Goal: Navigation & Orientation: Find specific page/section

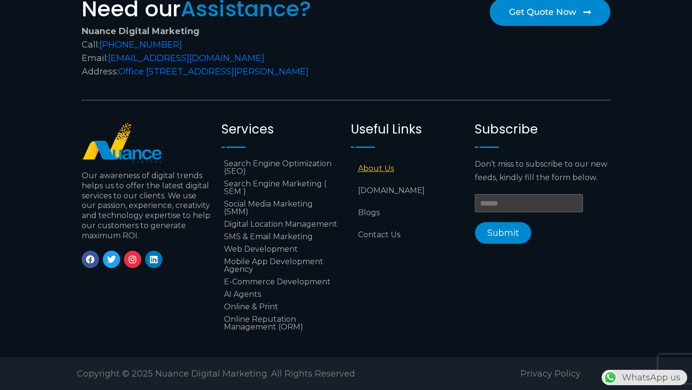
click at [384, 164] on link "About Us" at bounding box center [408, 169] width 114 height 22
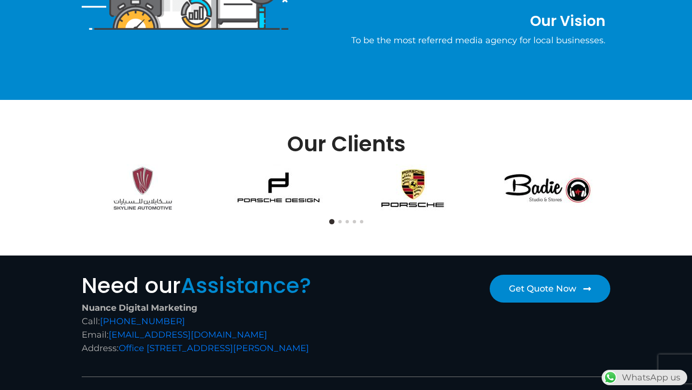
scroll to position [620, 0]
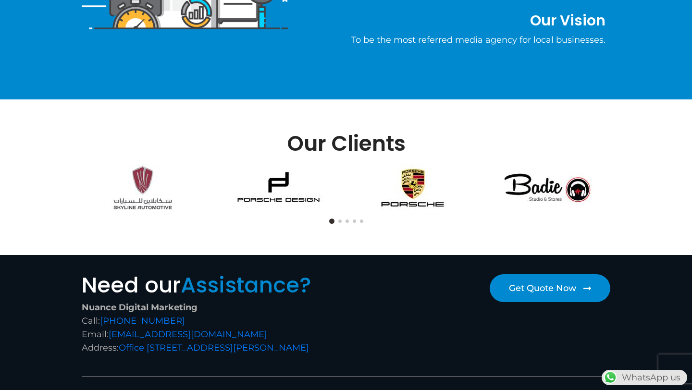
click at [340, 221] on button at bounding box center [339, 221] width 3 height 3
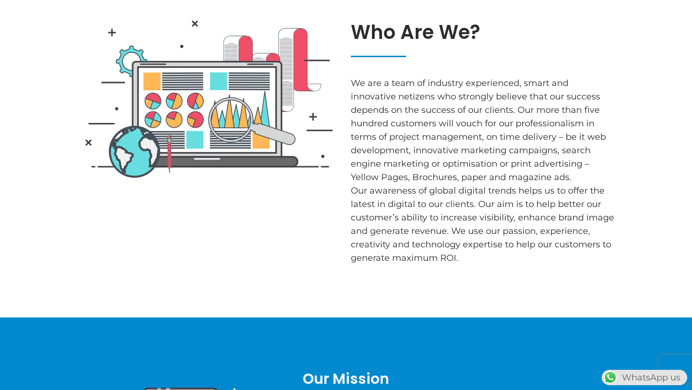
scroll to position [0, 0]
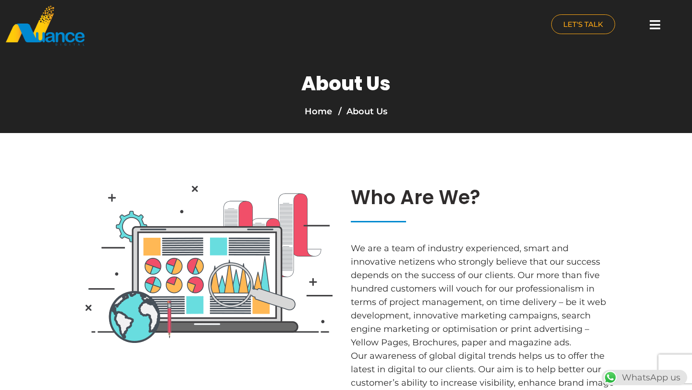
click at [655, 23] on icon at bounding box center [655, 25] width 11 height 12
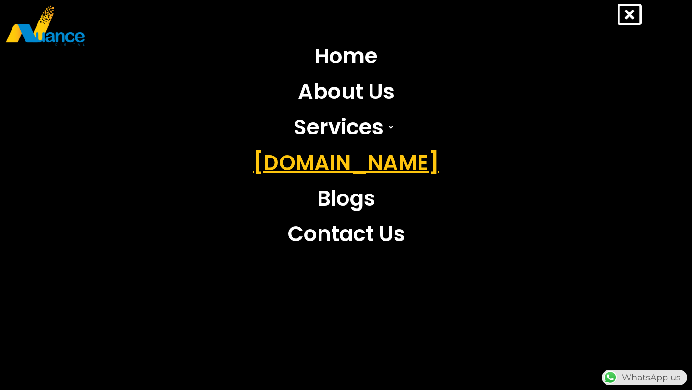
click at [356, 160] on link "[DOMAIN_NAME]" at bounding box center [346, 163] width 201 height 36
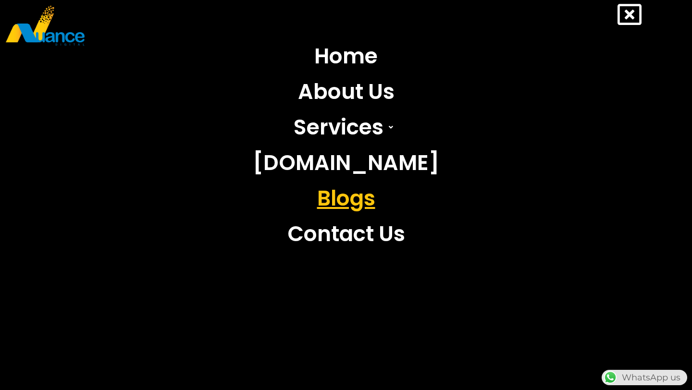
click at [330, 197] on link "Blogs" at bounding box center [346, 199] width 201 height 36
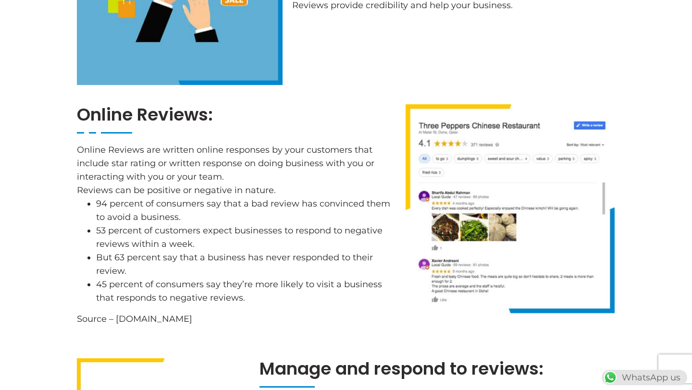
scroll to position [1301, 0]
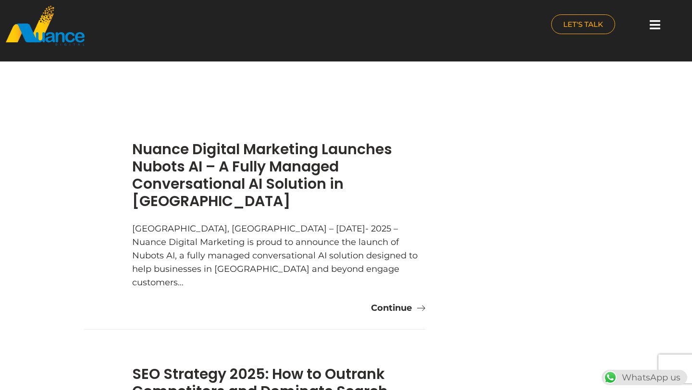
click at [50, 38] on img at bounding box center [45, 26] width 81 height 42
